Goal: Information Seeking & Learning: Learn about a topic

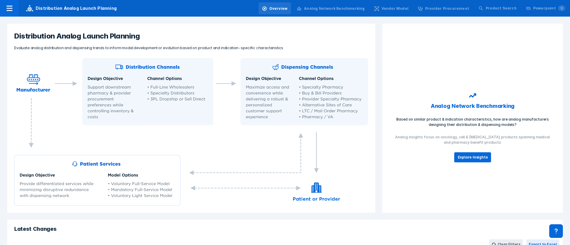
click at [338, 5] on div "Analog Network Benchmarking" at bounding box center [330, 8] width 75 height 12
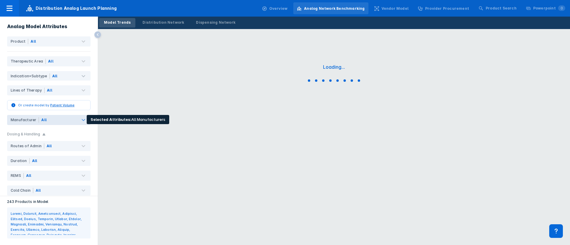
click at [55, 120] on div "All" at bounding box center [65, 120] width 52 height 10
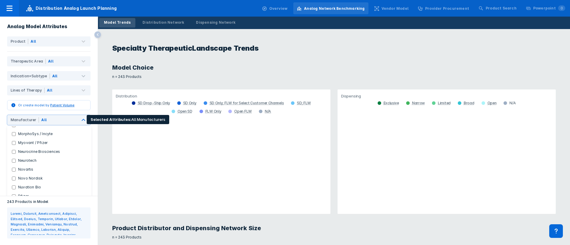
scroll to position [668, 0]
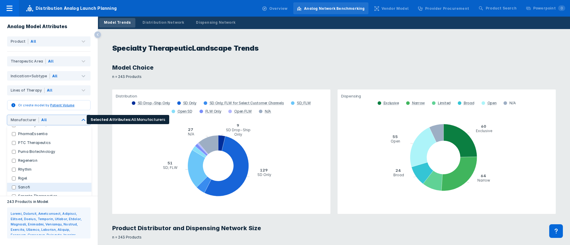
click at [17, 185] on label "Sanofi" at bounding box center [24, 187] width 17 height 5
click at [16, 186] on input "Sanofi" at bounding box center [14, 188] width 4 height 4
checkbox input "true"
checkbox Manufacturers "false"
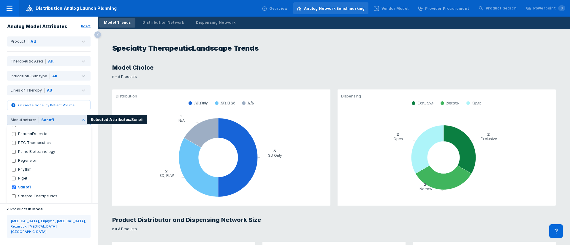
click at [68, 121] on div "Sanofi" at bounding box center [65, 120] width 52 height 10
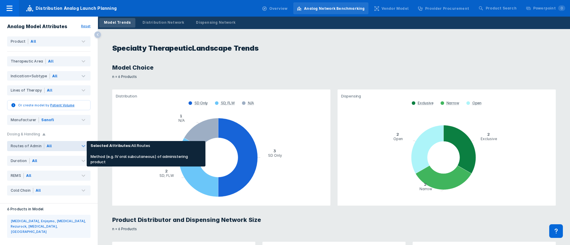
click at [36, 146] on div "Routes of Admin" at bounding box center [28, 146] width 34 height 5
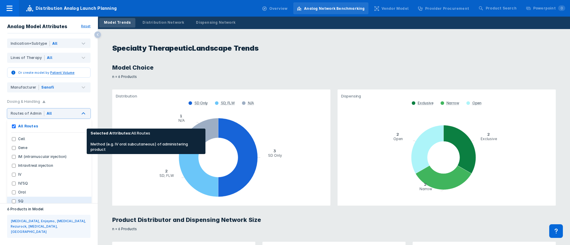
scroll to position [45, 0]
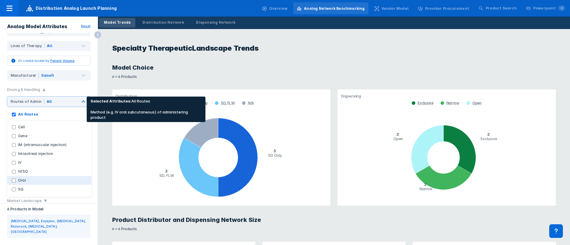
click at [33, 180] on button "Oral" at bounding box center [49, 180] width 84 height 9
checkbox Routes "false"
checkbox input "true"
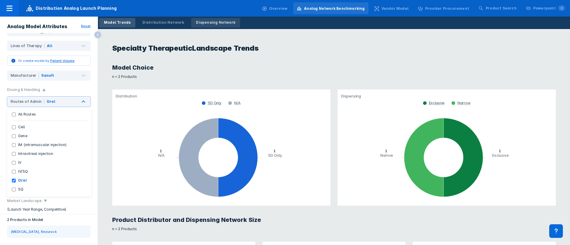
click at [213, 19] on link "Dispensing Network" at bounding box center [215, 22] width 49 height 9
